Goal: Obtain resource: Obtain resource

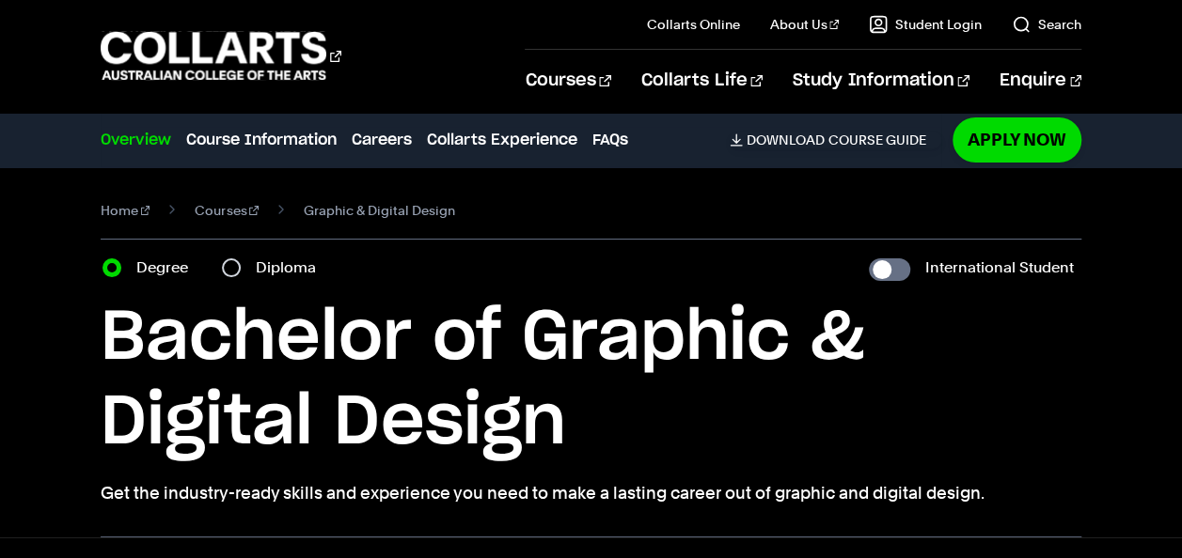
click at [749, 418] on h1 "Bachelor of Graphic & Digital Design" at bounding box center [591, 380] width 980 height 169
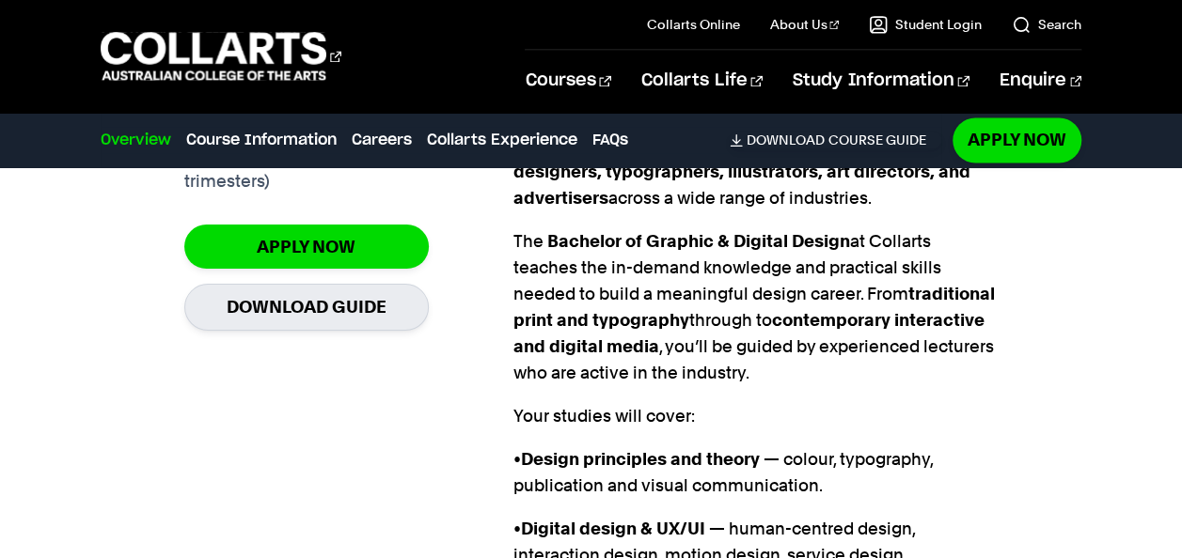
scroll to position [1555, 0]
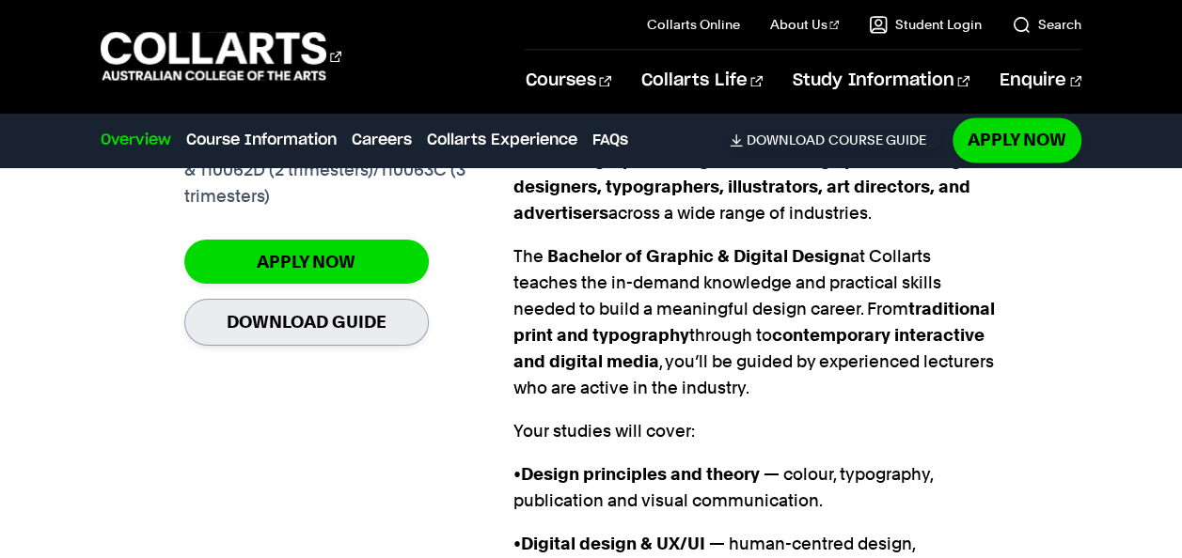
click at [393, 299] on link "Download Guide" at bounding box center [306, 322] width 244 height 46
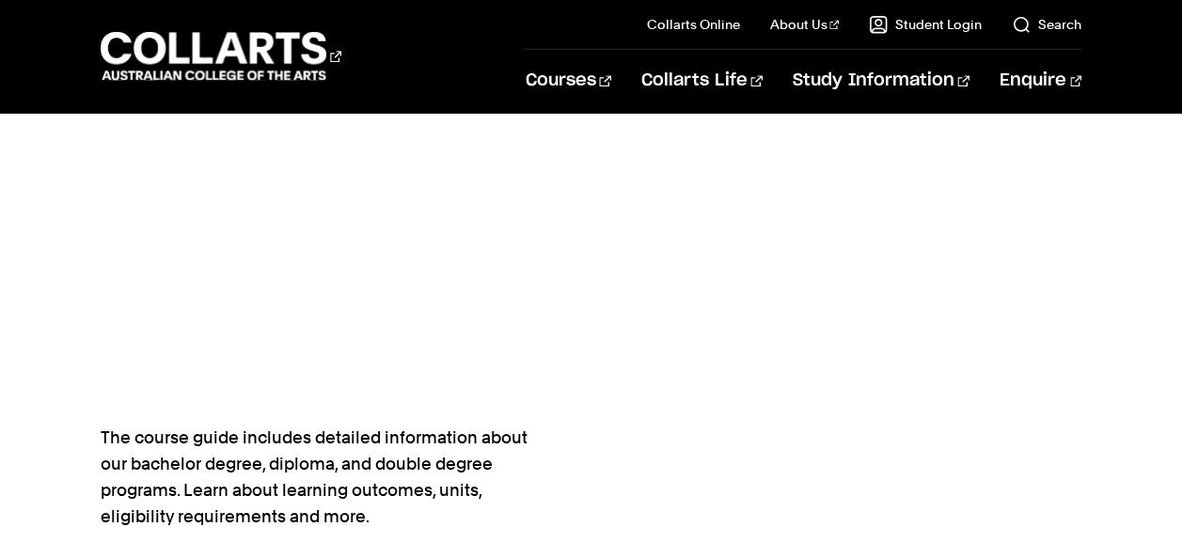
scroll to position [899, 0]
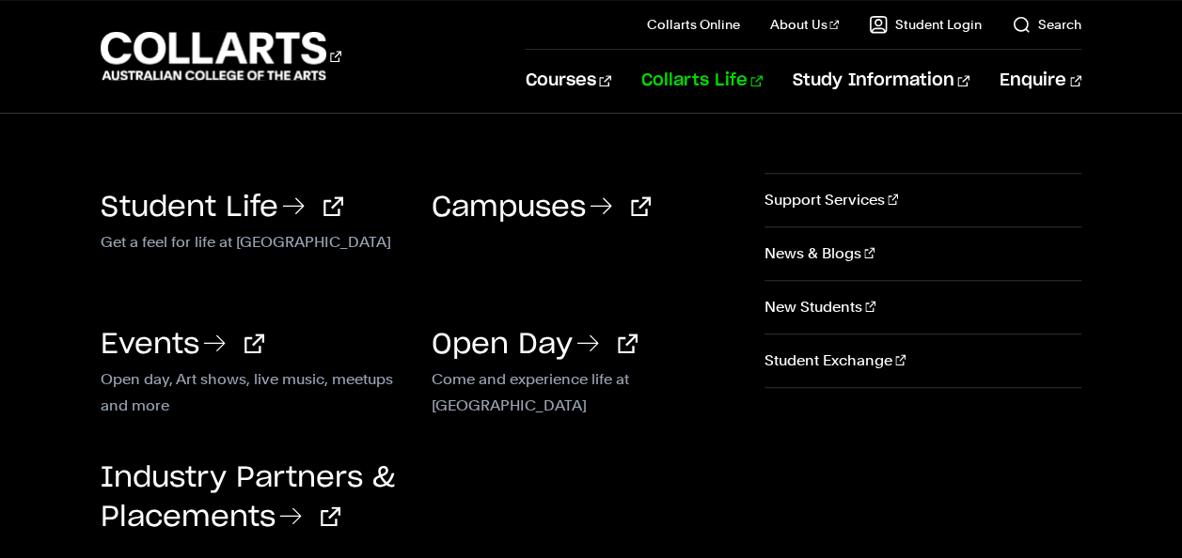
click at [762, 83] on link "Collarts Life" at bounding box center [701, 81] width 121 height 62
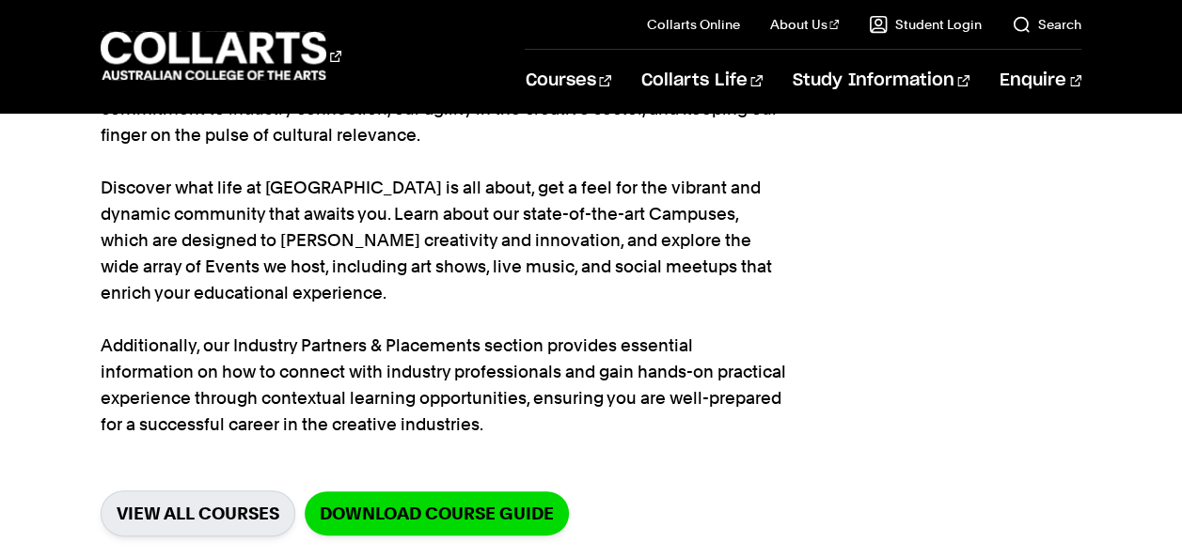
scroll to position [242, 0]
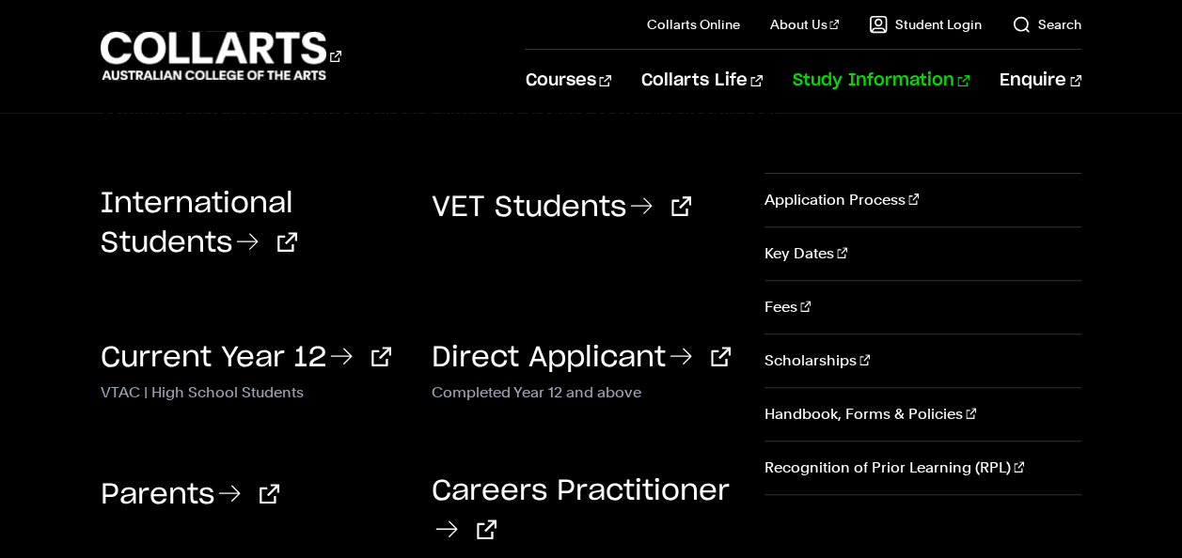
click at [926, 77] on link "Study Information" at bounding box center [880, 81] width 177 height 62
